Goal: Task Accomplishment & Management: Complete application form

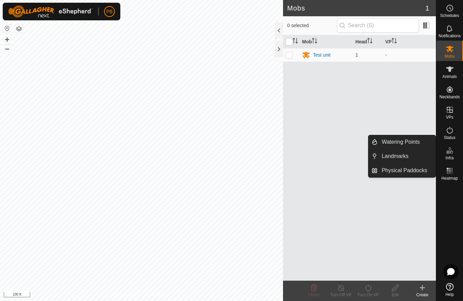
click at [390, 158] on span "Landmarks" at bounding box center [395, 156] width 27 height 8
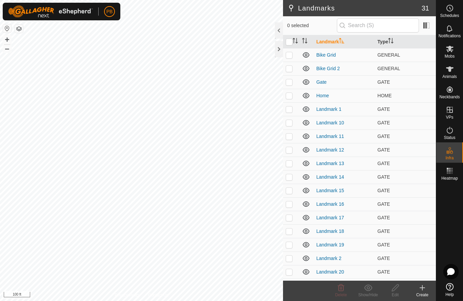
click at [423, 290] on icon at bounding box center [422, 288] width 8 height 8
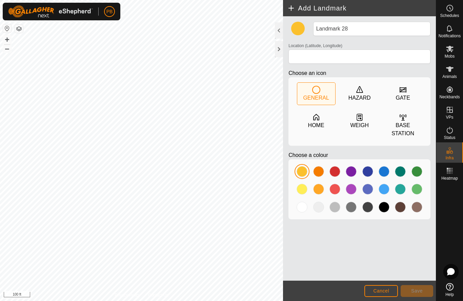
click at [359, 118] on icon at bounding box center [360, 117] width 8 height 8
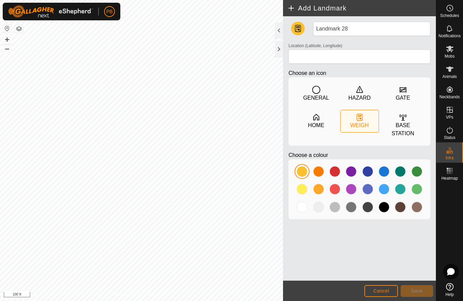
type input "-27.909418, 152.115625"
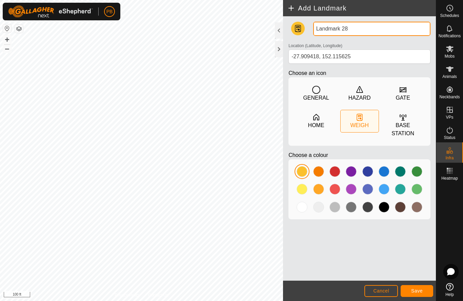
click at [350, 30] on input "Landmark 28" at bounding box center [371, 29] width 117 height 14
type input "L"
click at [330, 31] on input "Test 1-flashed red" at bounding box center [371, 29] width 117 height 14
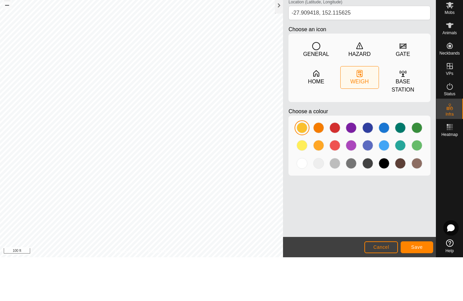
type input "Test 1a-flashed red"
click at [415, 288] on span "Save" at bounding box center [417, 290] width 12 height 5
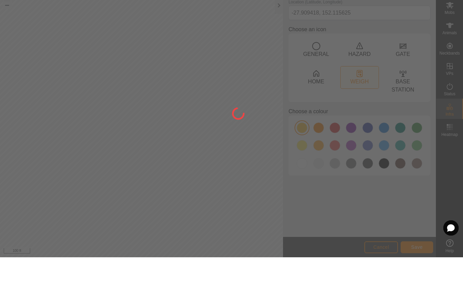
scroll to position [0, 0]
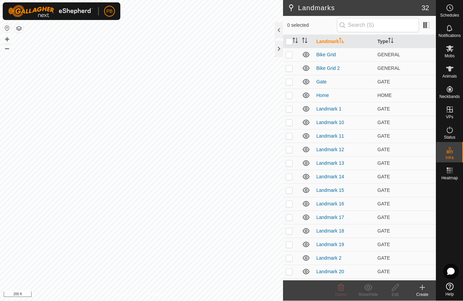
click at [422, 288] on icon at bounding box center [422, 288] width 5 height 0
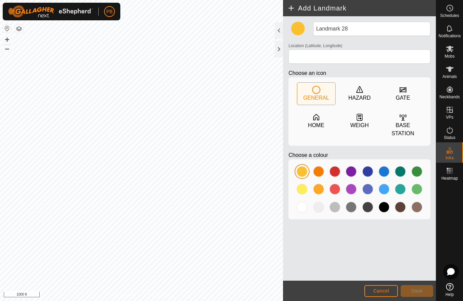
click at [360, 121] on icon at bounding box center [360, 117] width 8 height 8
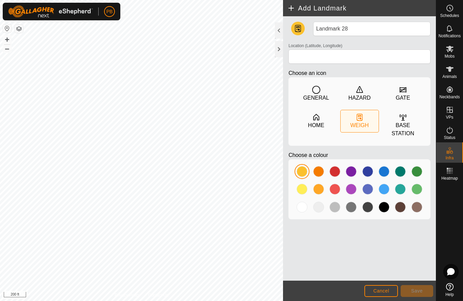
type input "-27.909557, 152.115364"
click at [352, 31] on input "Landmark 28" at bounding box center [371, 29] width 117 height 14
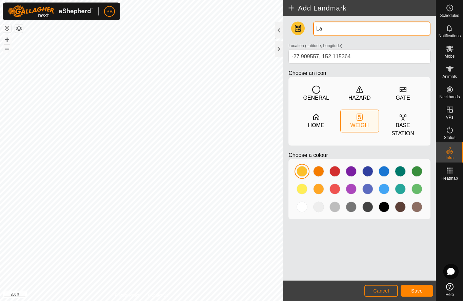
type input "L"
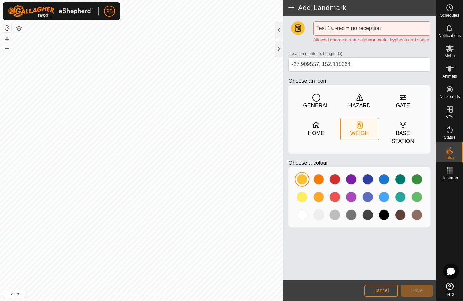
click at [422, 249] on div "Test 1a -red = no reception Allowed characters are alphanumeric, hyphens and sp…" at bounding box center [359, 148] width 153 height 264
click at [348, 30] on input "Test 1a -red = no reception" at bounding box center [371, 29] width 117 height 14
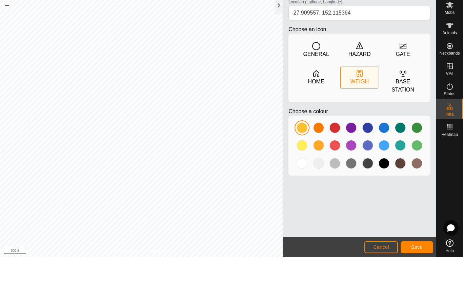
type input "Test 1a -red no reception"
click at [419, 288] on span "Save" at bounding box center [417, 290] width 12 height 5
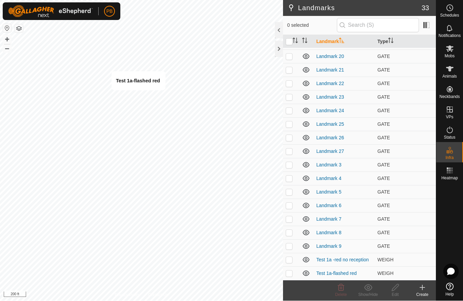
scroll to position [215, 0]
click at [396, 292] on div "Edit" at bounding box center [395, 295] width 27 height 6
click at [356, 275] on link "Test 1a-flashed red" at bounding box center [336, 273] width 40 height 5
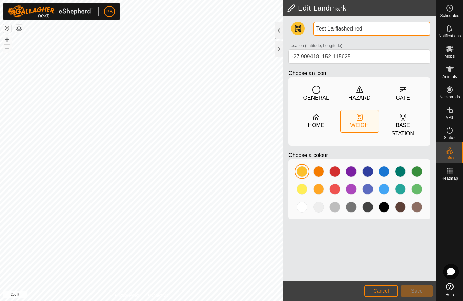
click at [333, 35] on input "Test 1a-flashed red" at bounding box center [371, 29] width 117 height 14
click at [333, 31] on input "Test 1a-flashed green" at bounding box center [371, 29] width 117 height 14
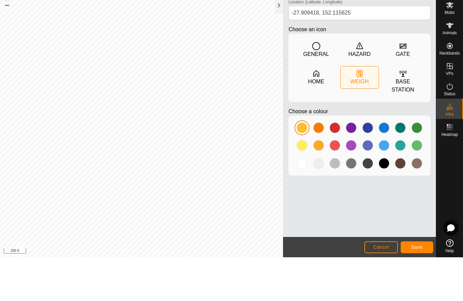
type input "Test 1b-flashed green"
click at [421, 288] on span "Save" at bounding box center [417, 290] width 12 height 5
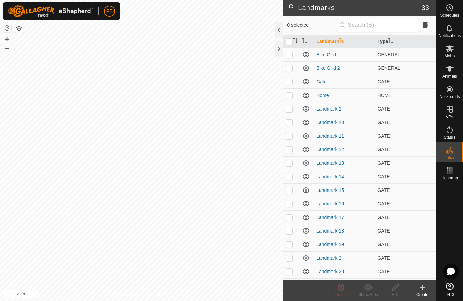
click at [423, 284] on icon at bounding box center [422, 288] width 8 height 8
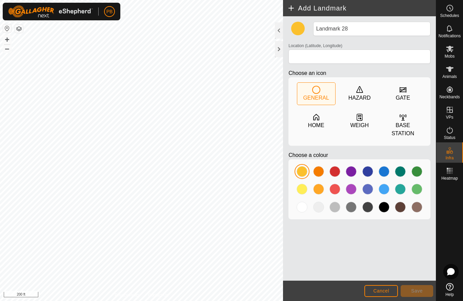
click at [358, 120] on icon at bounding box center [360, 117] width 8 height 8
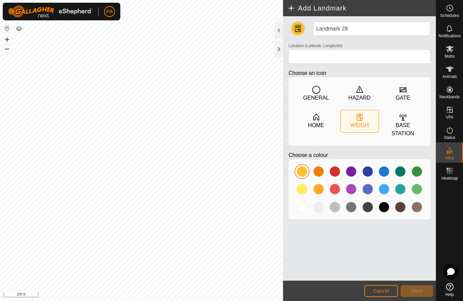
type input "-27.911600, 152.113340"
click at [353, 29] on input "Landmark 28" at bounding box center [371, 29] width 117 height 14
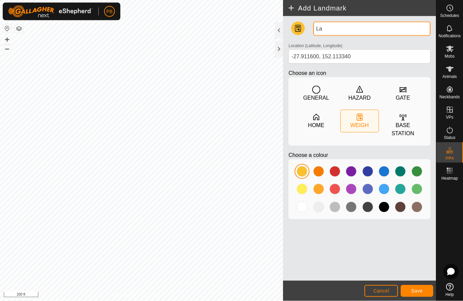
type input "L"
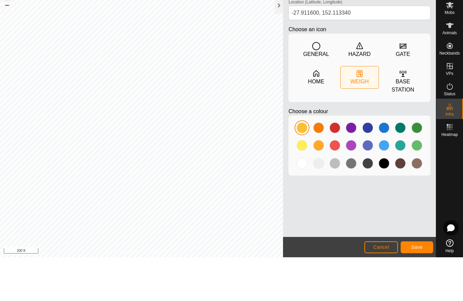
type input "Test 2 - 4pm 21_8_21 Initially green"
click at [416, 285] on button "Save" at bounding box center [417, 291] width 33 height 12
